Goal: Navigation & Orientation: Go to known website

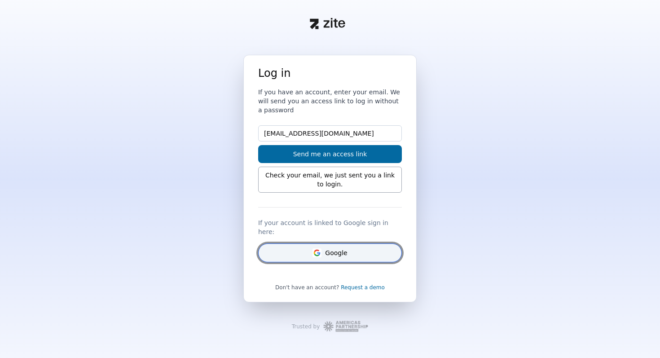
click at [327, 246] on button "Google" at bounding box center [330, 252] width 144 height 19
